Goal: Task Accomplishment & Management: Use online tool/utility

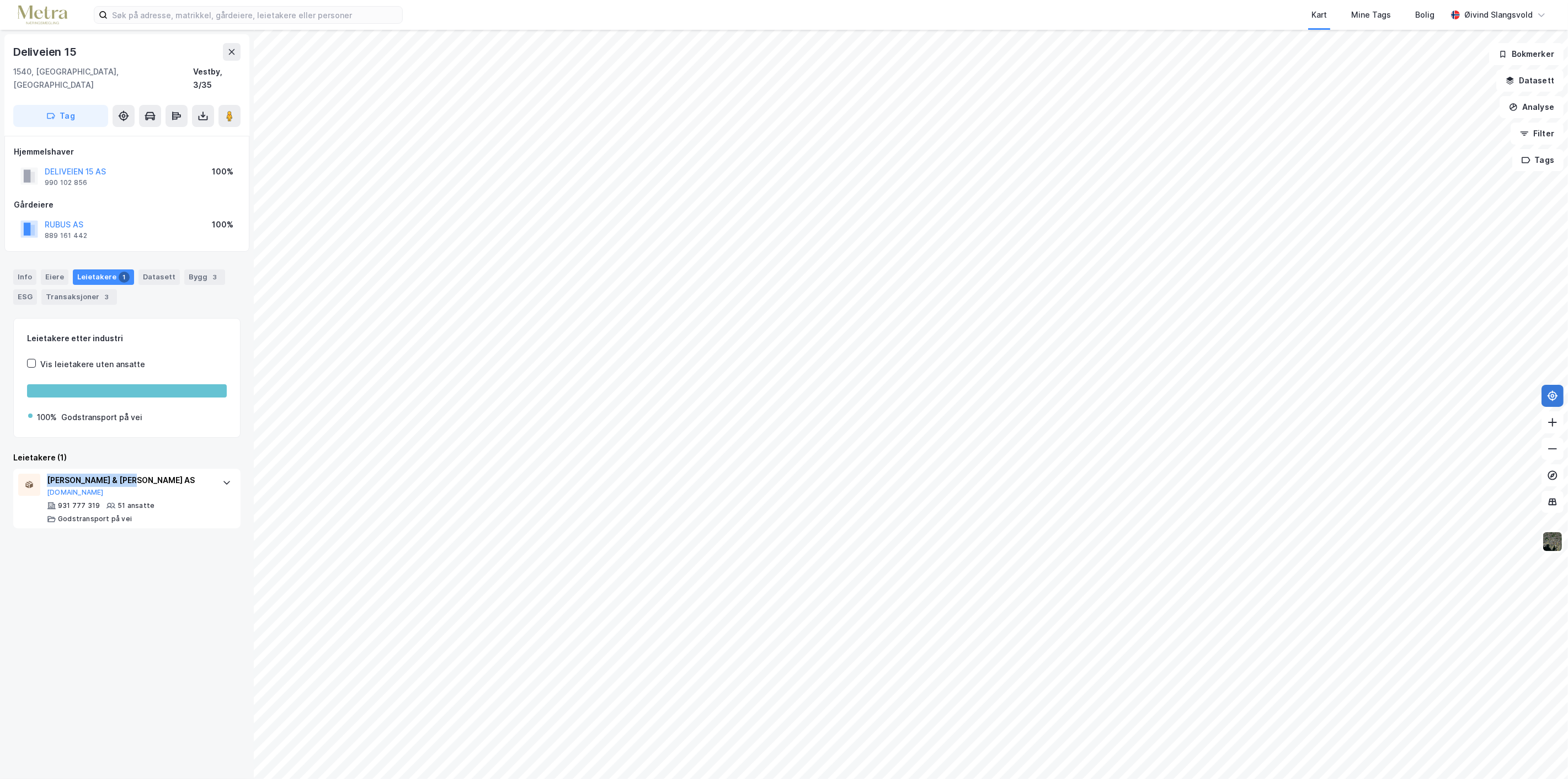
click at [1553, 401] on button at bounding box center [1552, 396] width 22 height 22
click at [1552, 392] on icon at bounding box center [1553, 396] width 11 height 11
click at [1532, 103] on button "Analyse" at bounding box center [1531, 107] width 64 height 22
click at [1424, 128] on div "Tegn område" at bounding box center [1436, 130] width 96 height 9
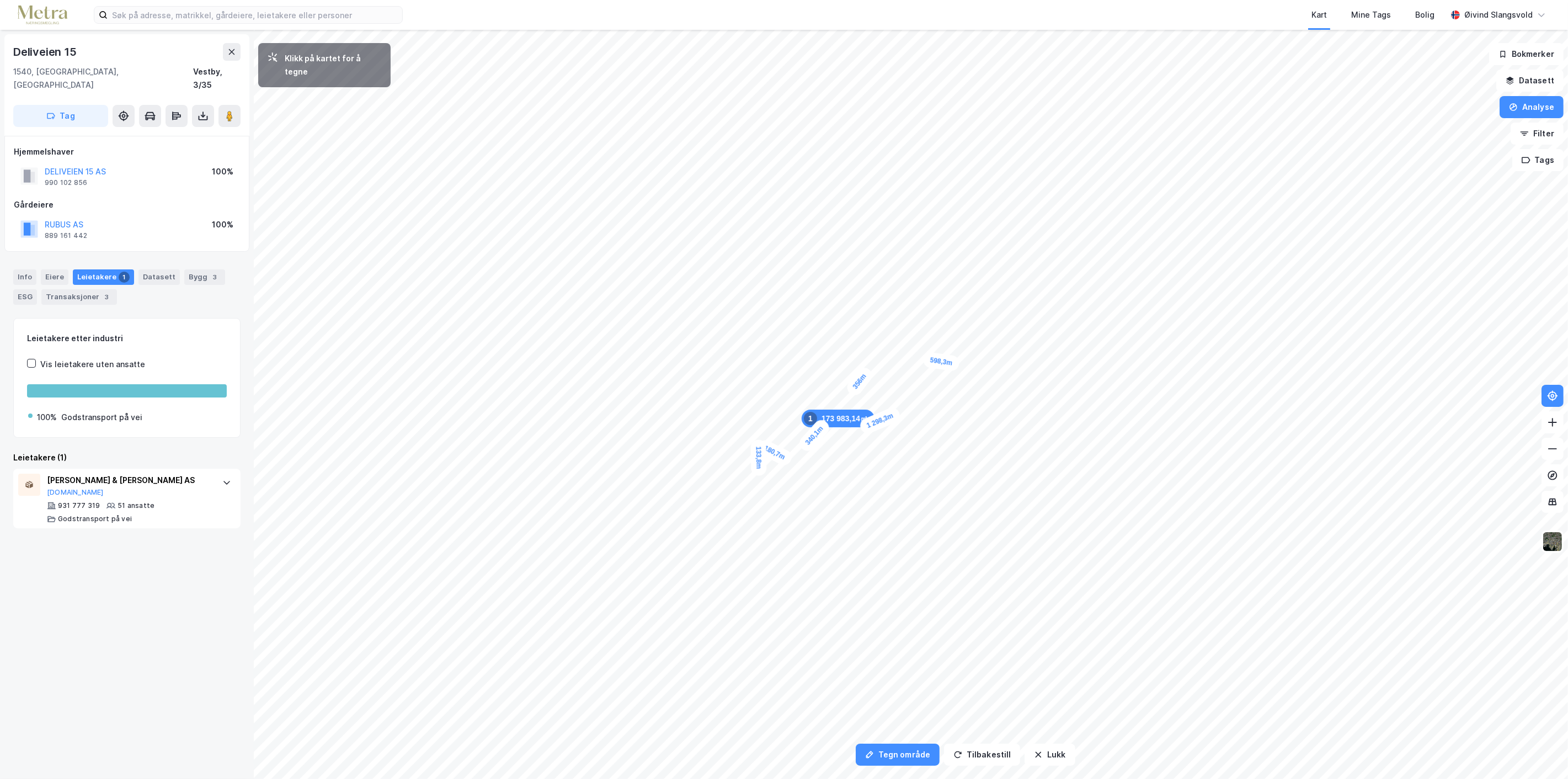
click at [761, 471] on div "133,8m" at bounding box center [758, 457] width 16 height 36
click at [837, 479] on div "114,7m" at bounding box center [828, 471] width 38 height 34
click at [858, 482] on div "99,6m" at bounding box center [847, 481] width 34 height 21
click at [875, 478] on div "84,8m" at bounding box center [865, 481] width 35 height 23
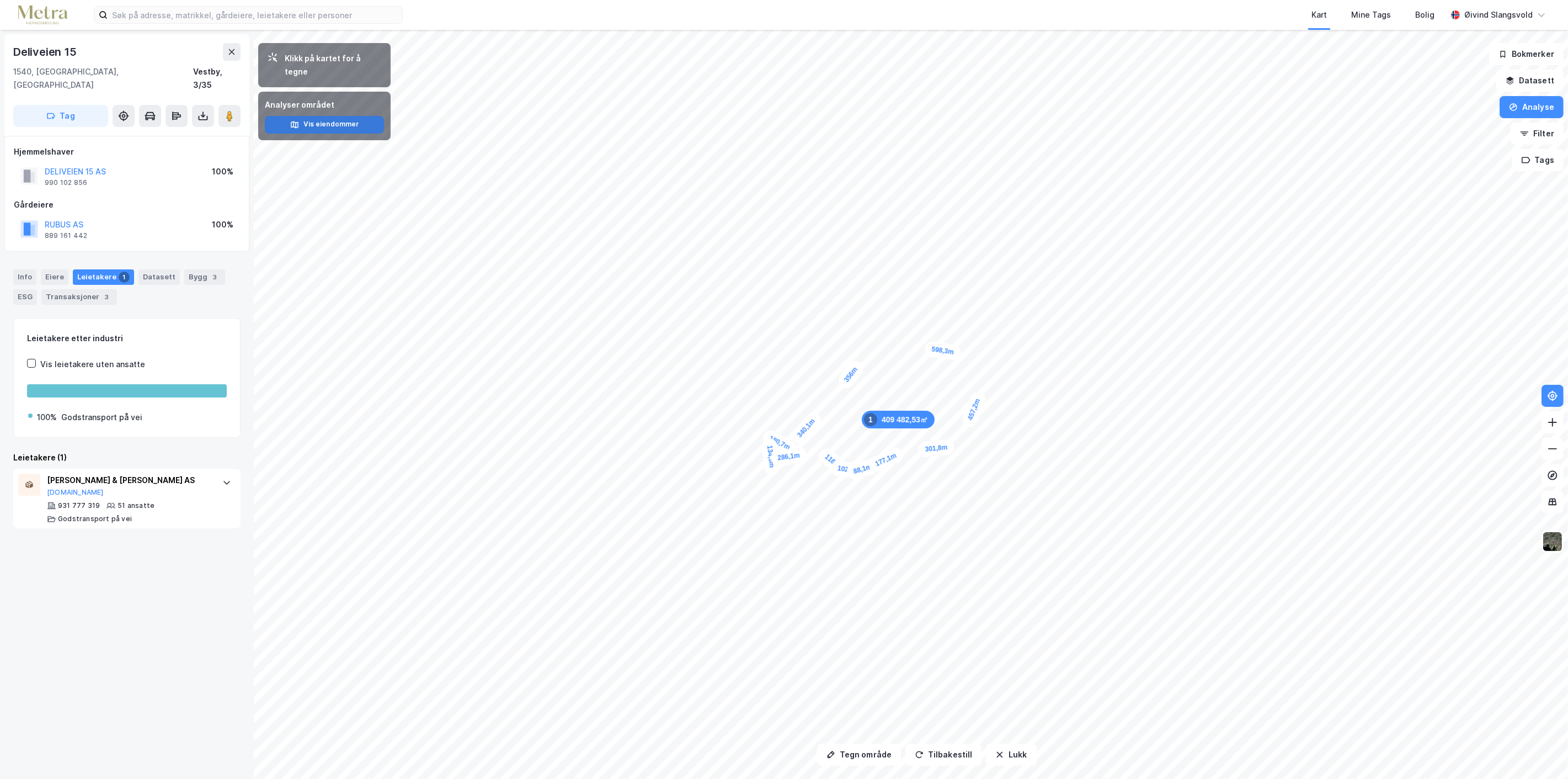
click at [331, 116] on button "Vis eiendommer" at bounding box center [324, 124] width 119 height 18
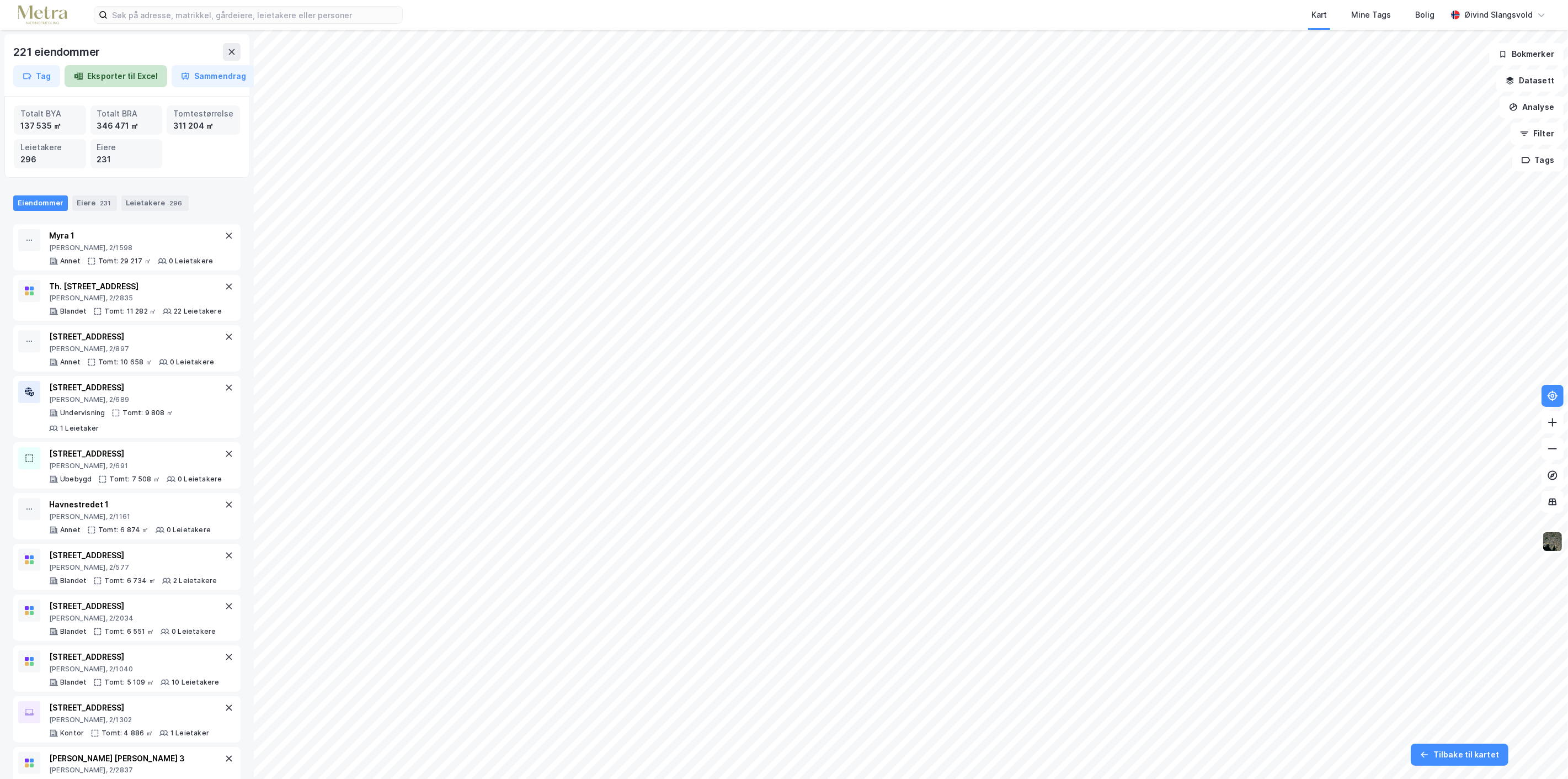
click at [116, 75] on button "Eksporter til Excel" at bounding box center [116, 76] width 103 height 22
click at [1469, 764] on button "Tilbake til kartet" at bounding box center [1460, 755] width 97 height 22
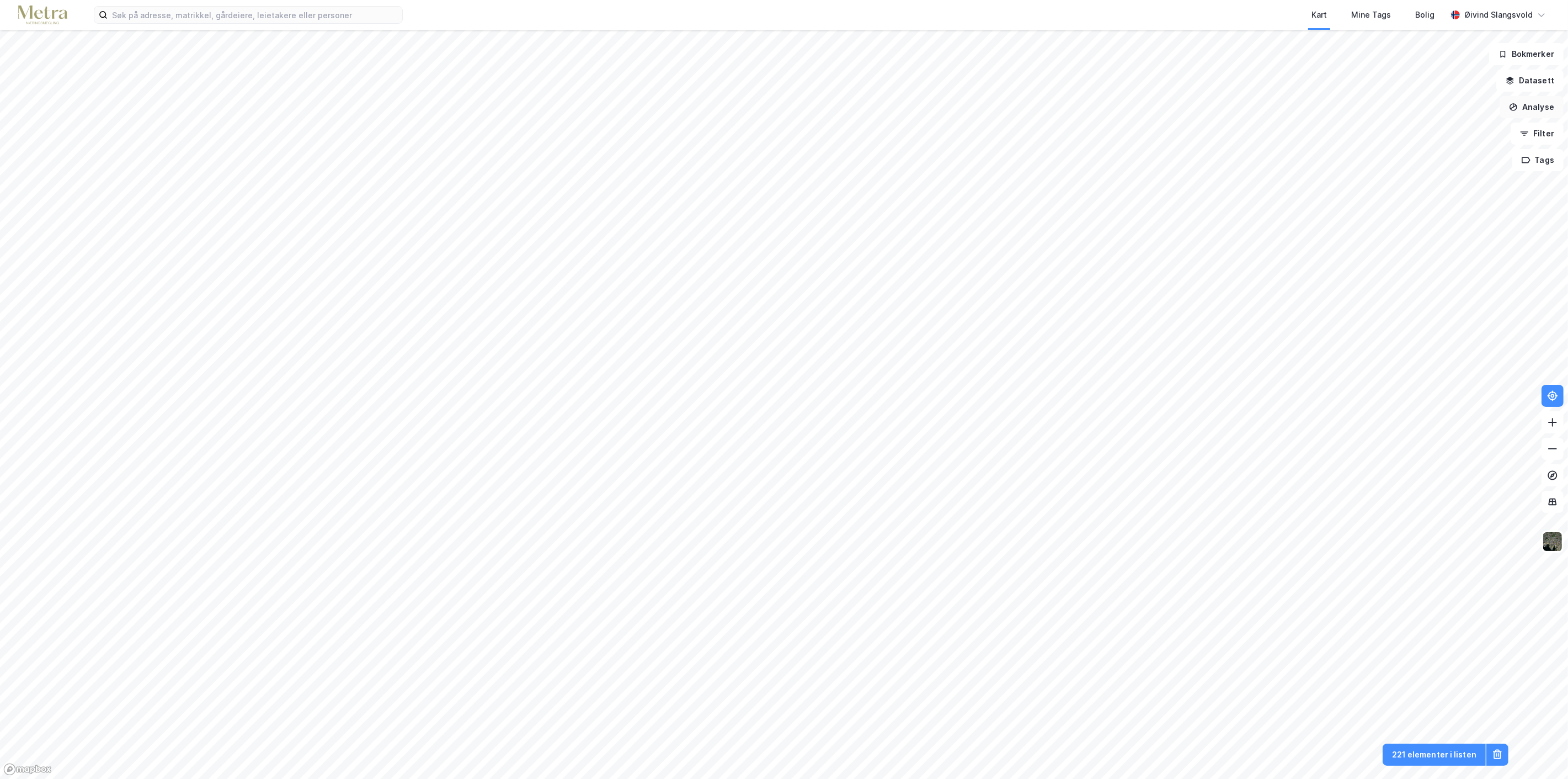
click at [1533, 103] on button "Analyse" at bounding box center [1531, 107] width 64 height 22
click at [1429, 131] on div "Tegn område" at bounding box center [1436, 130] width 96 height 9
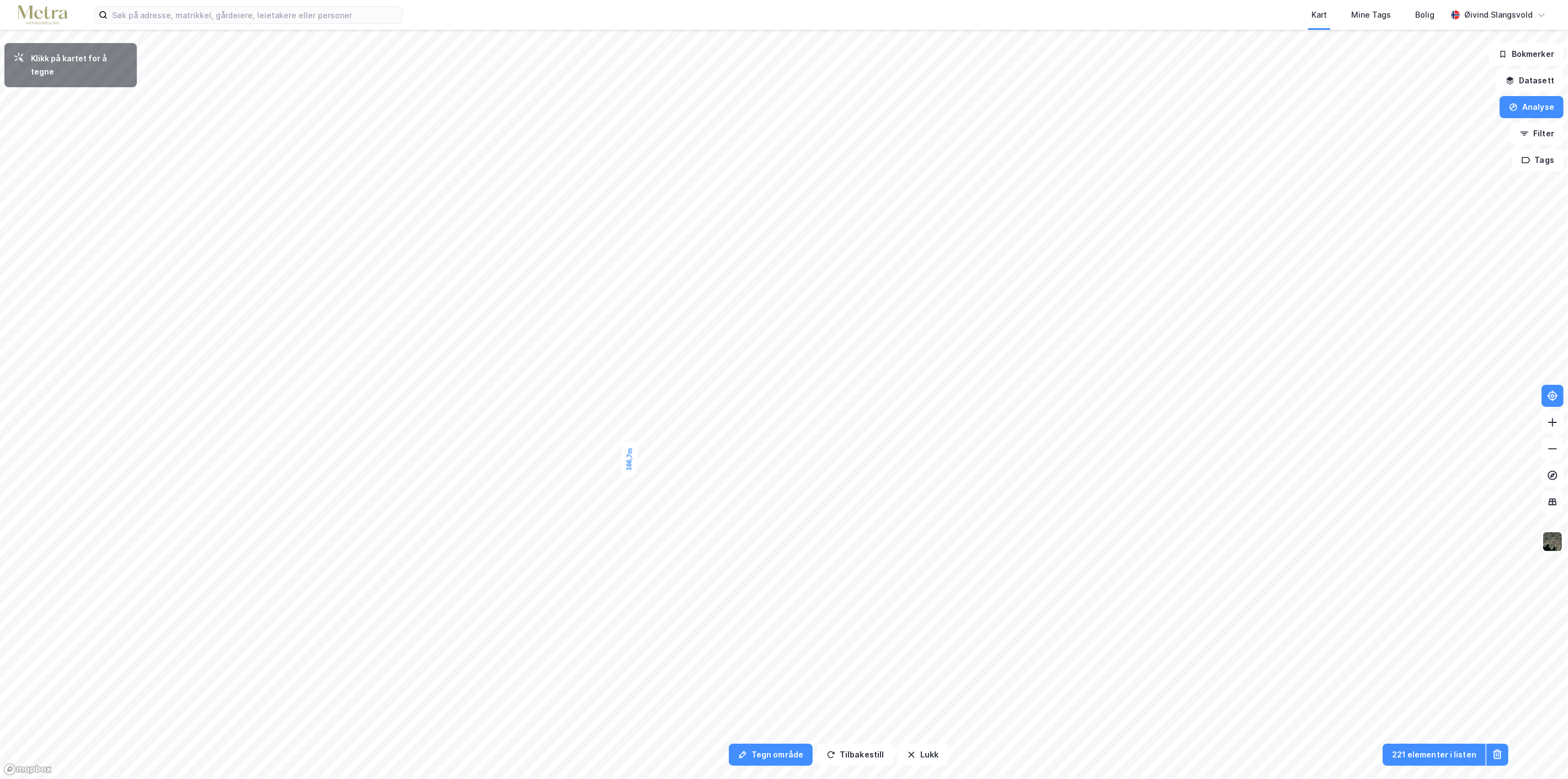
click at [631, 443] on div "166,7m" at bounding box center [629, 459] width 17 height 37
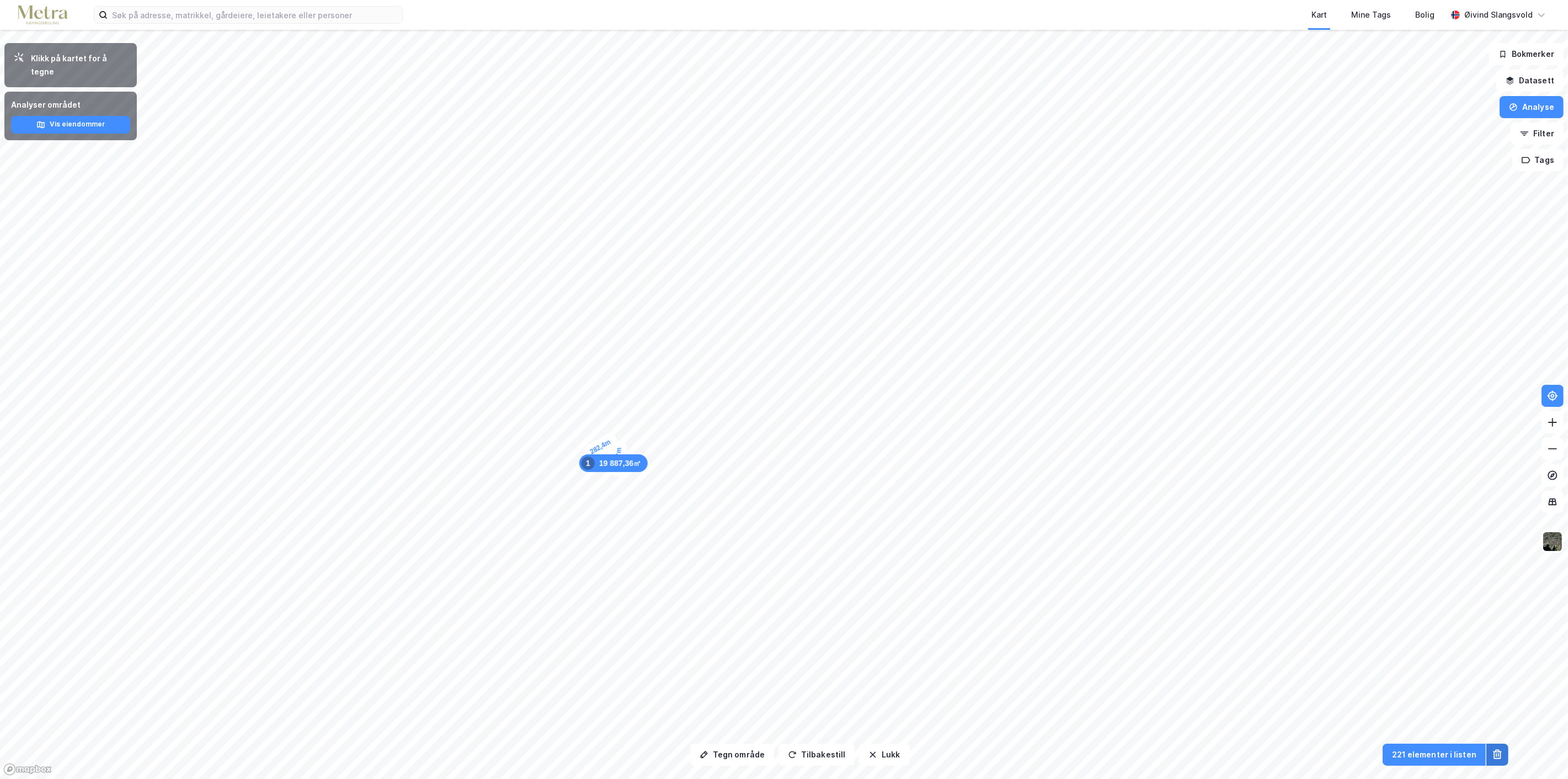
click at [1502, 754] on icon at bounding box center [1497, 755] width 11 height 11
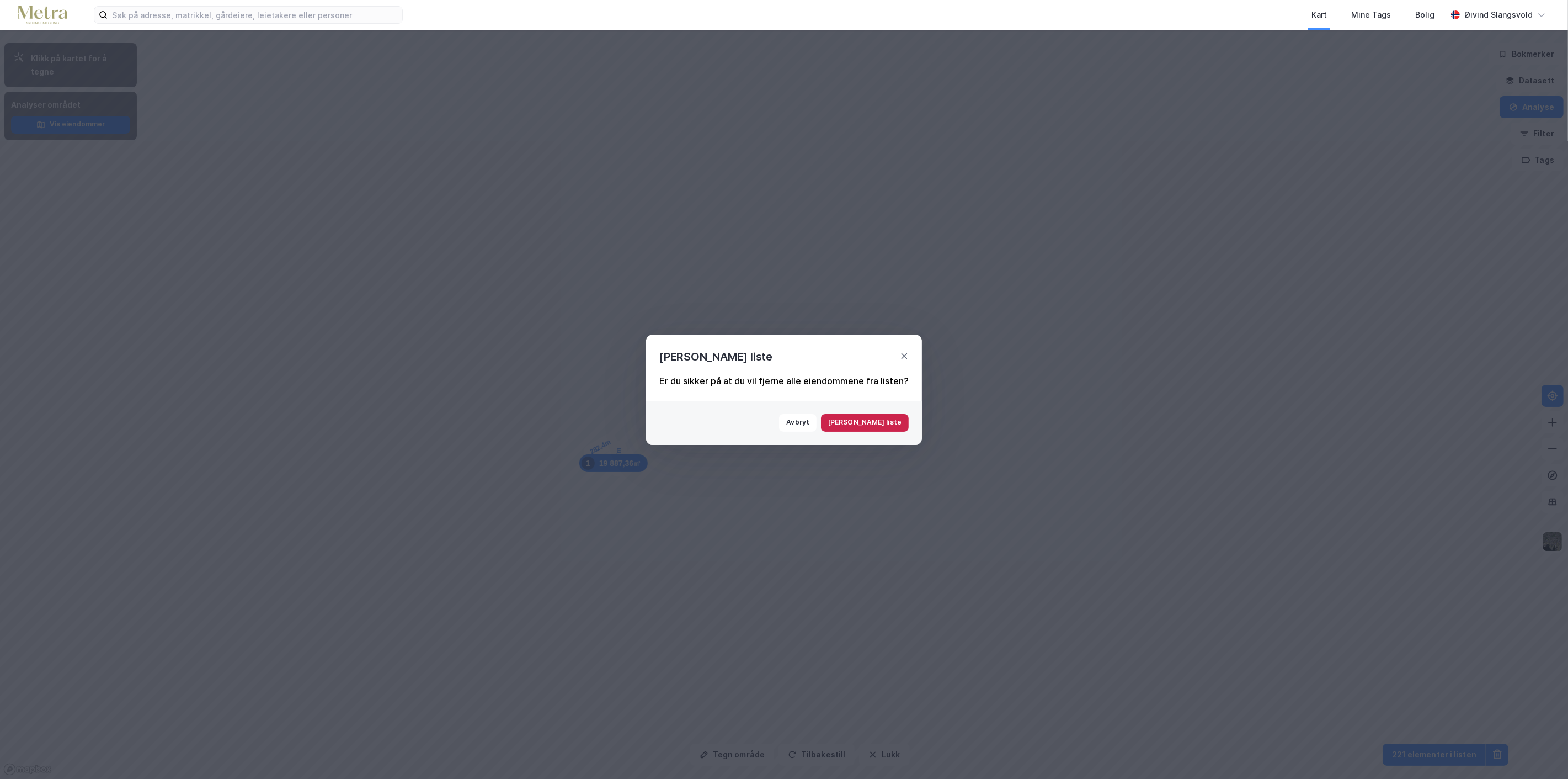
click at [895, 427] on button "[PERSON_NAME] liste" at bounding box center [865, 423] width 88 height 18
